Goal: Navigation & Orientation: Find specific page/section

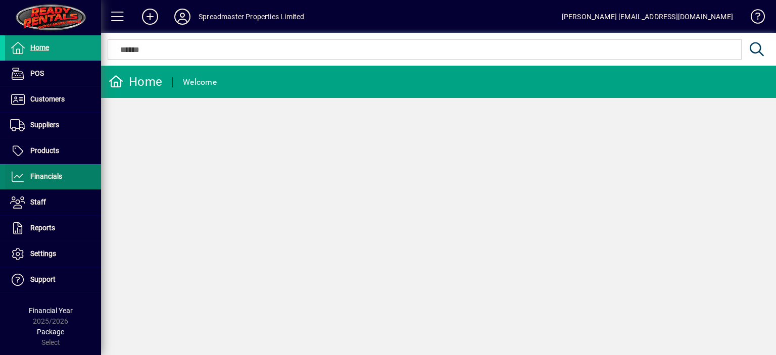
click at [51, 178] on span "Financials" at bounding box center [46, 176] width 32 height 8
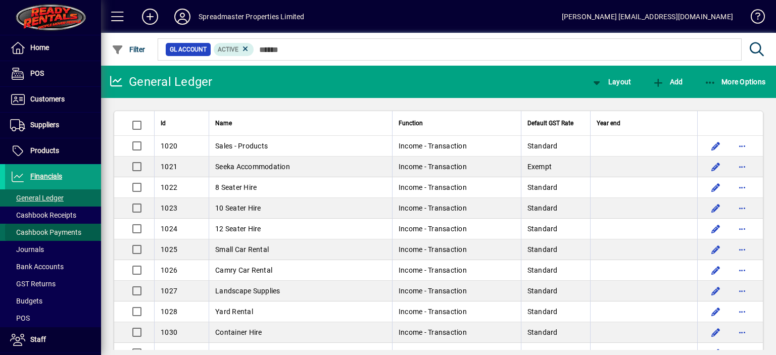
click at [62, 232] on span "Cashbook Payments" at bounding box center [45, 232] width 71 height 8
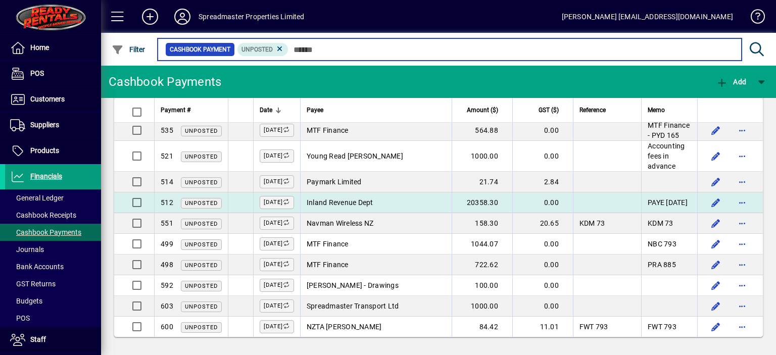
scroll to position [680, 0]
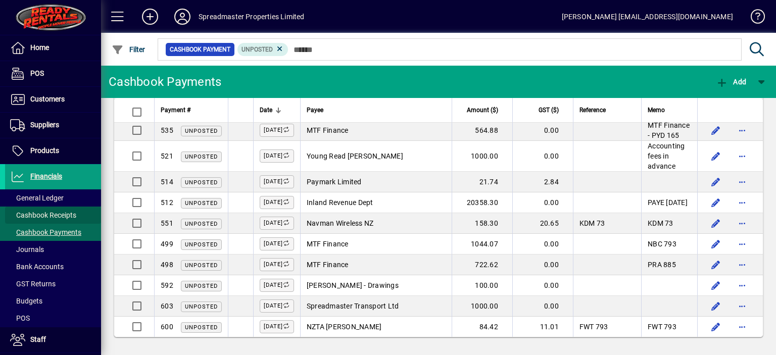
click at [65, 215] on span "Cashbook Receipts" at bounding box center [43, 215] width 66 height 8
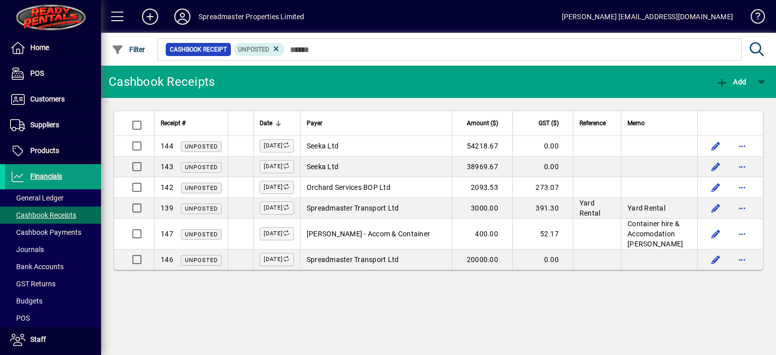
click at [180, 19] on icon at bounding box center [182, 17] width 20 height 16
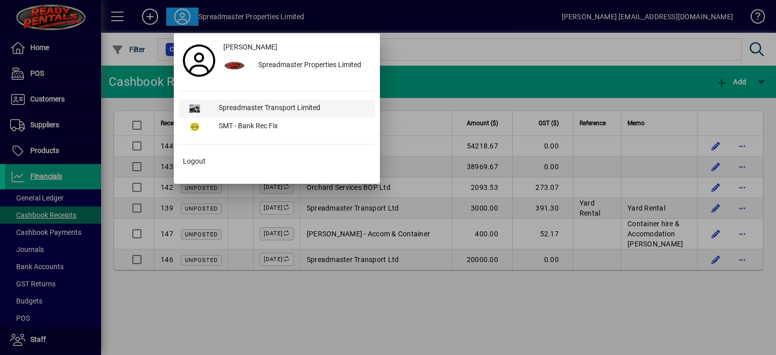
click at [277, 107] on div "Spreadmaster Transport Limited" at bounding box center [293, 108] width 164 height 18
